Goal: Information Seeking & Learning: Learn about a topic

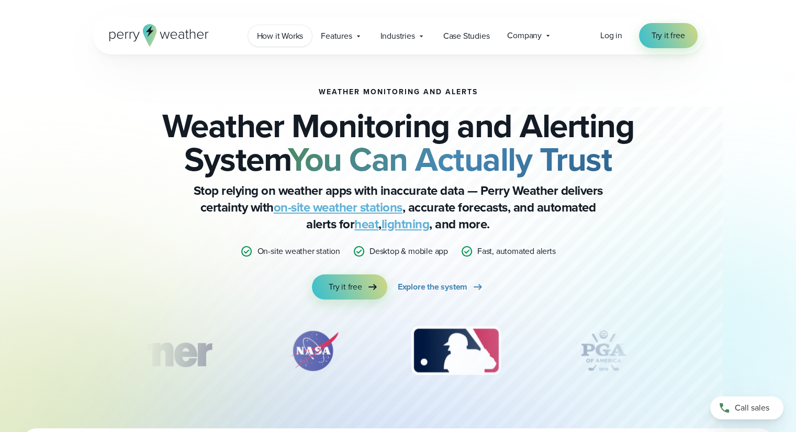
click at [291, 34] on span "How it Works" at bounding box center [280, 36] width 47 height 13
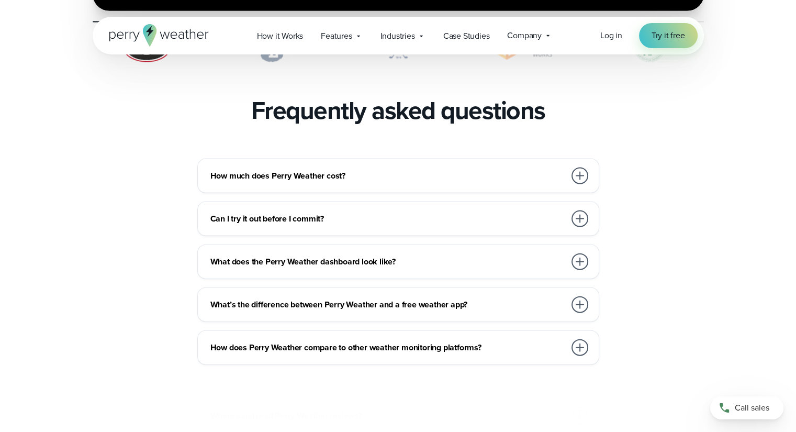
scroll to position [2355, 0]
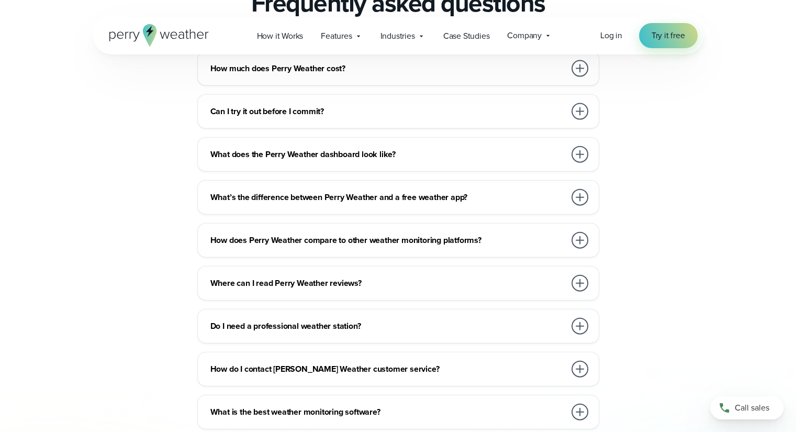
click at [578, 146] on div at bounding box center [579, 154] width 17 height 17
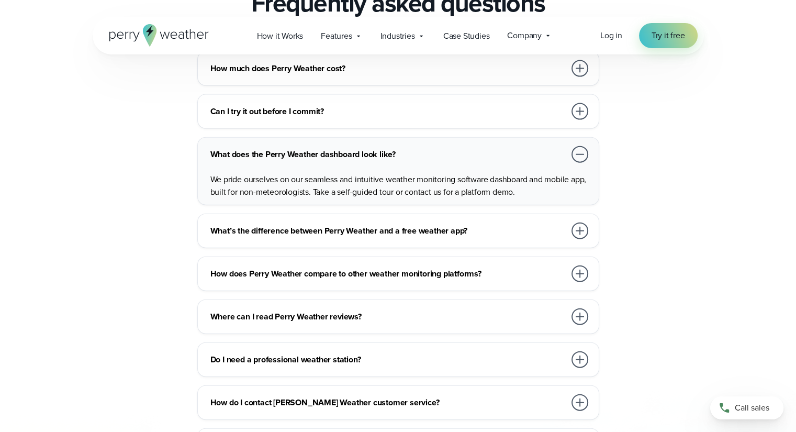
click at [574, 222] on div at bounding box center [579, 230] width 17 height 17
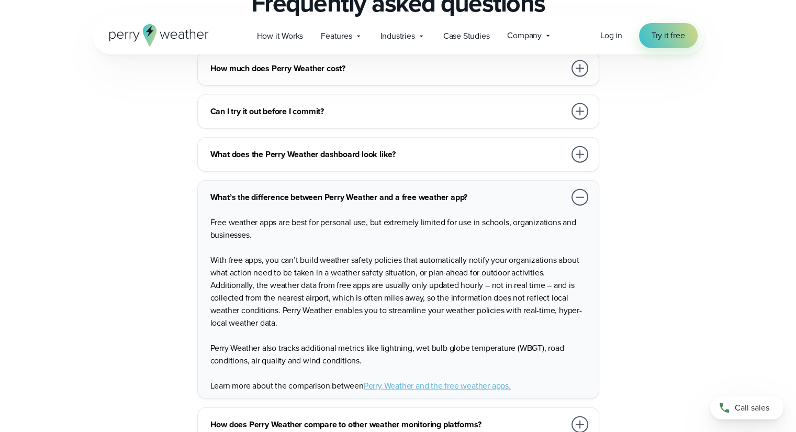
scroll to position [2616, 0]
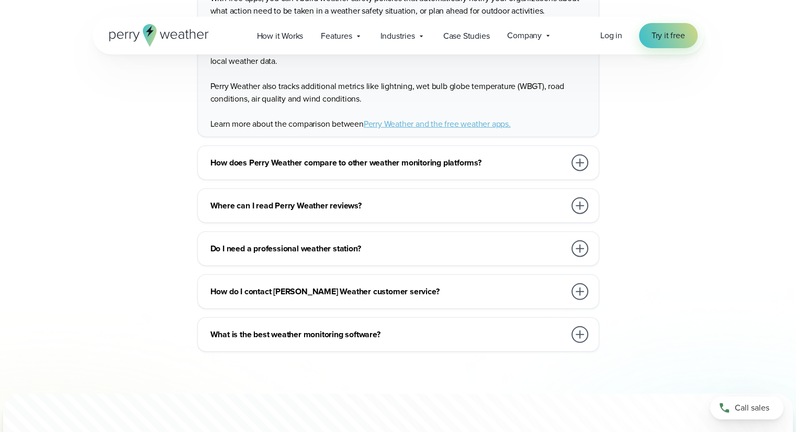
click at [575, 326] on div at bounding box center [579, 334] width 17 height 17
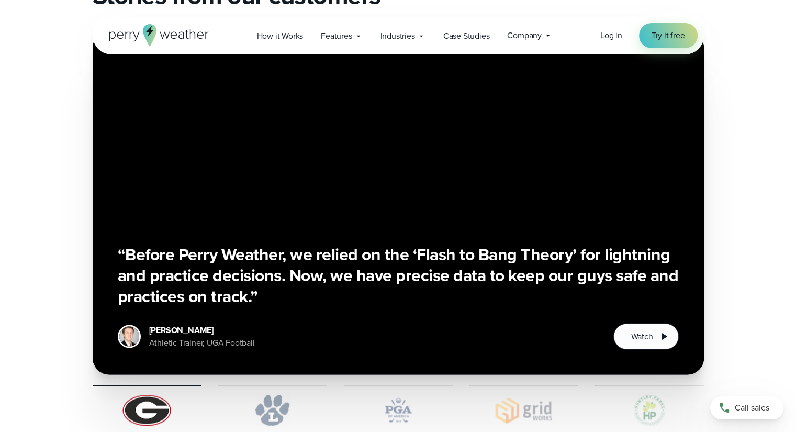
scroll to position [1831, 0]
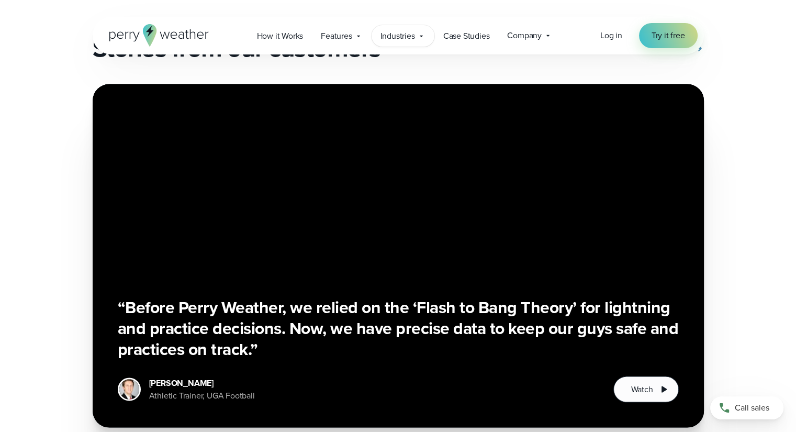
click at [402, 33] on span "Industries" at bounding box center [397, 36] width 35 height 13
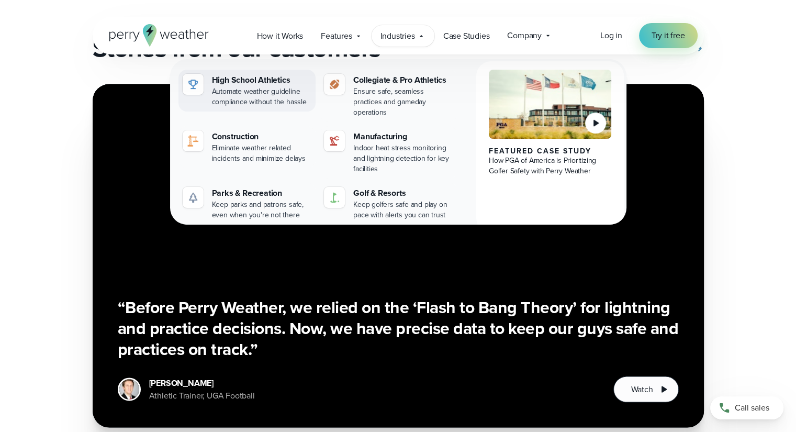
click at [244, 93] on div "Automate weather guideline compliance without the hassle" at bounding box center [262, 96] width 100 height 21
